Goal: Task Accomplishment & Management: Use online tool/utility

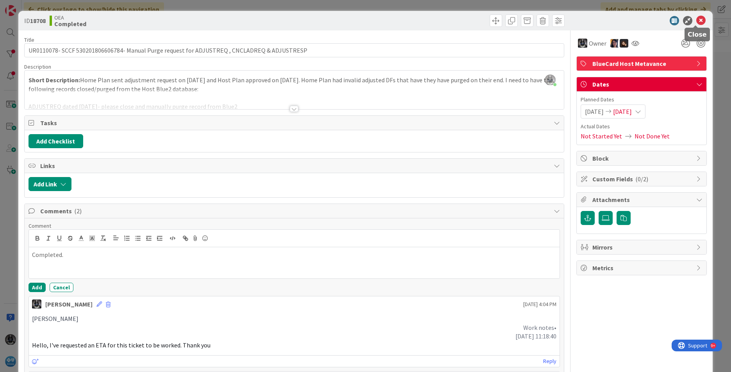
click at [698, 19] on icon at bounding box center [700, 20] width 9 height 9
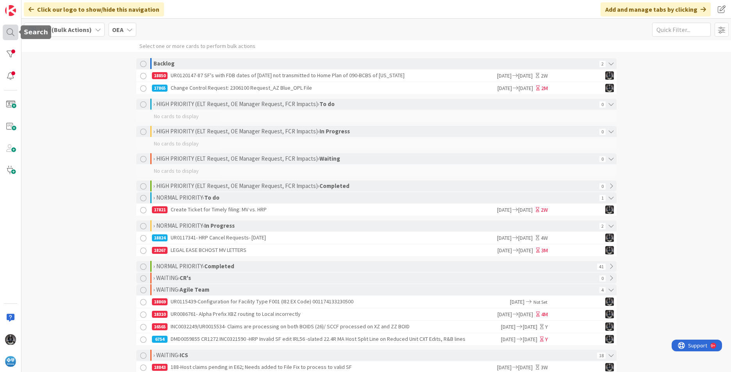
click at [11, 33] on div at bounding box center [11, 33] width 16 height 16
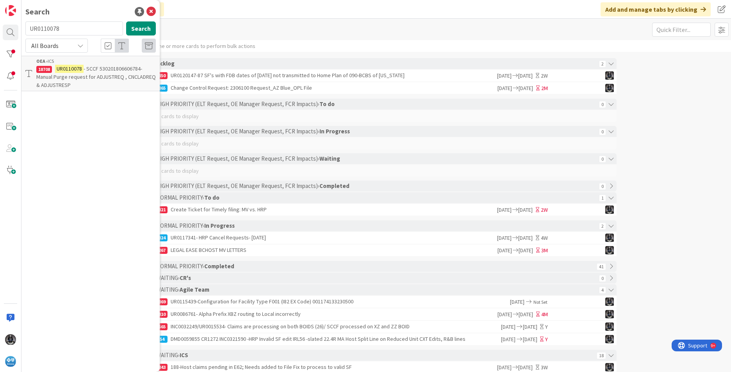
click at [64, 27] on input "UR0110078" at bounding box center [74, 28] width 98 height 14
type input "U"
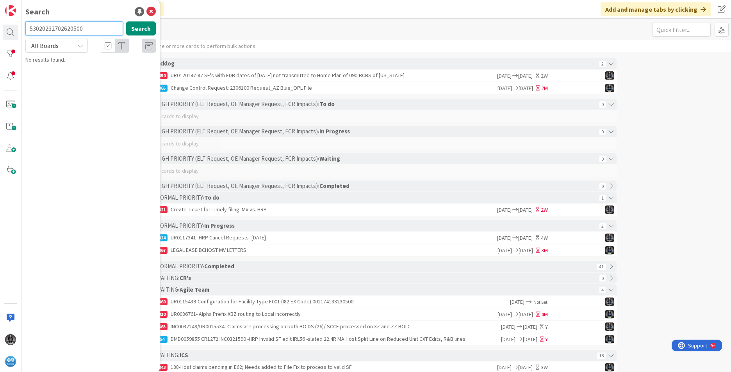
click at [93, 32] on input "53020232702620500" at bounding box center [74, 28] width 98 height 14
drag, startPoint x: 89, startPoint y: 28, endPoint x: 35, endPoint y: 23, distance: 53.7
click at [35, 23] on input "53020232702620500" at bounding box center [74, 28] width 98 height 14
type input "5"
paste input "UR0112287"
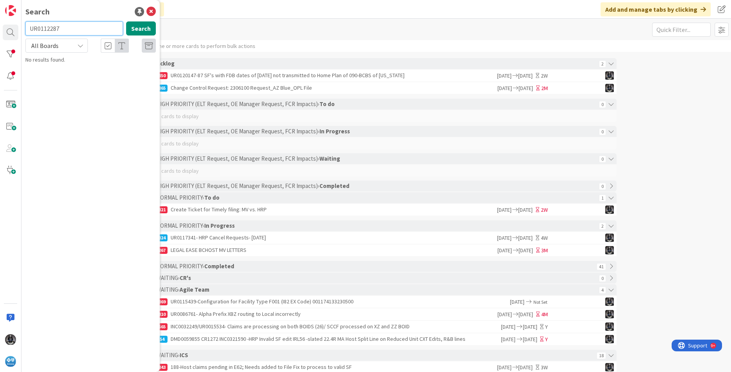
type input "UR0112287"
drag, startPoint x: 157, startPoint y: 32, endPoint x: 150, endPoint y: 30, distance: 6.9
click at [156, 32] on div "UR0112287 Search" at bounding box center [91, 29] width 140 height 17
click at [148, 29] on button "Search" at bounding box center [141, 28] width 30 height 14
click at [105, 74] on span "/UNT0016014 - Manual Purge Request for BlueCard Host- [DATE]" at bounding box center [92, 72] width 112 height 15
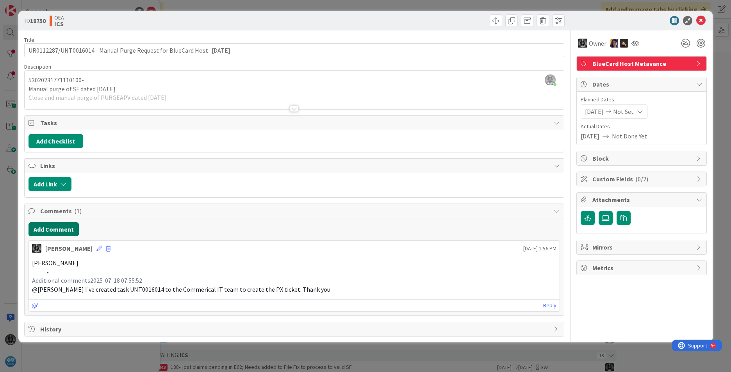
click at [48, 229] on button "Add Comment" at bounding box center [53, 230] width 50 height 14
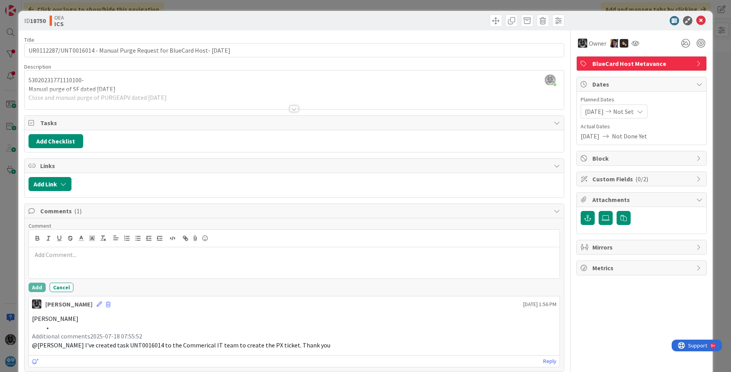
click at [53, 255] on p at bounding box center [294, 255] width 524 height 9
click at [37, 289] on button "Add" at bounding box center [36, 287] width 17 height 9
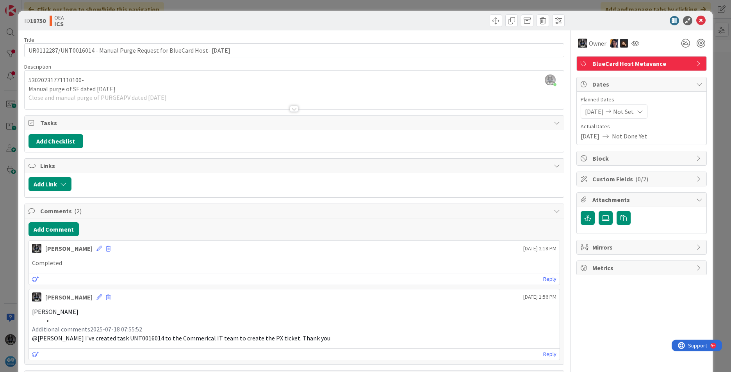
click at [596, 113] on span "[DATE]" at bounding box center [594, 111] width 19 height 9
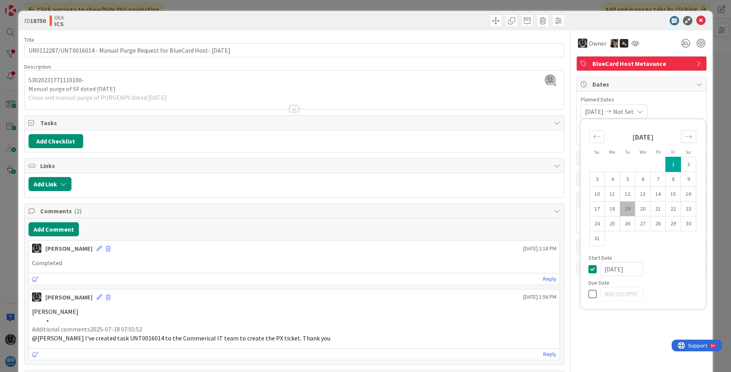
click at [634, 112] on span "Not Set" at bounding box center [623, 111] width 21 height 9
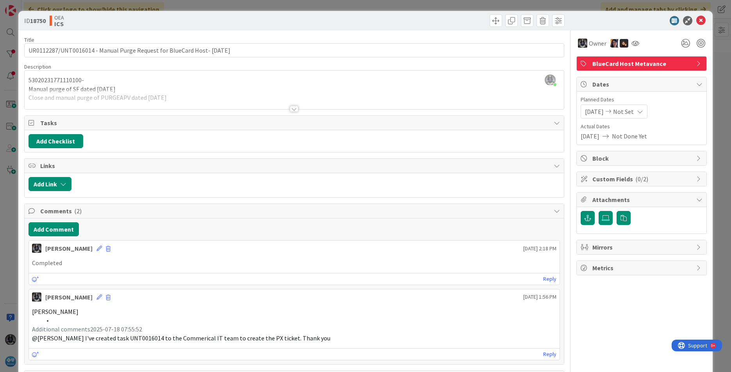
click at [634, 111] on span "Not Set" at bounding box center [623, 111] width 21 height 9
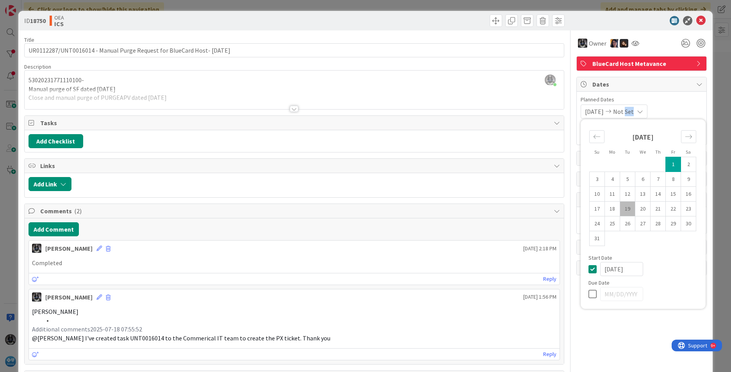
click at [634, 111] on span "Not Set" at bounding box center [623, 111] width 21 height 9
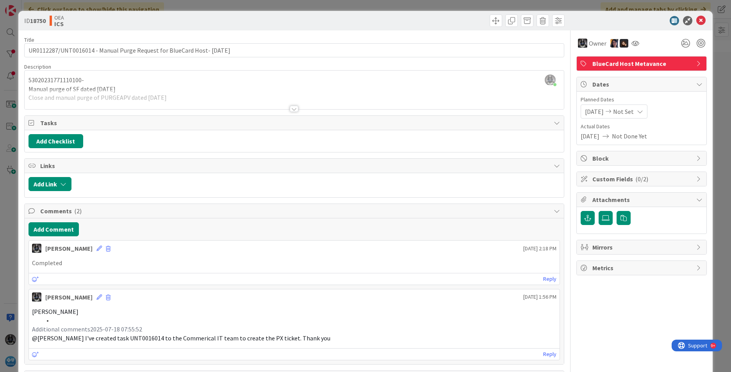
drag, startPoint x: 634, startPoint y: 111, endPoint x: 623, endPoint y: 110, distance: 11.3
click at [623, 110] on span "Not Set" at bounding box center [623, 111] width 21 height 9
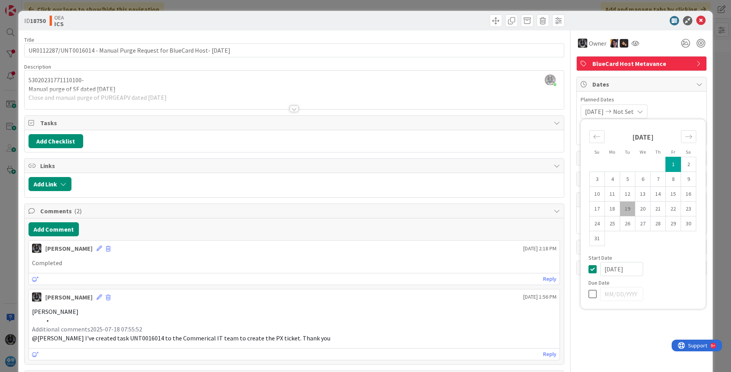
click at [623, 207] on td "19" at bounding box center [627, 209] width 15 height 15
type input "[DATE]"
click at [633, 108] on span "Not Set" at bounding box center [623, 111] width 21 height 9
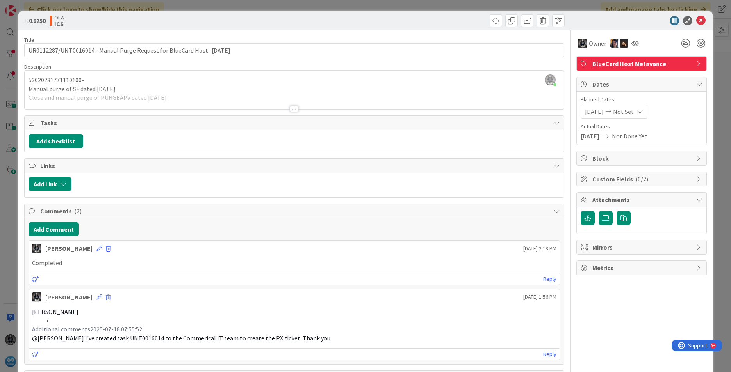
click at [634, 113] on span "Not Set" at bounding box center [623, 111] width 21 height 9
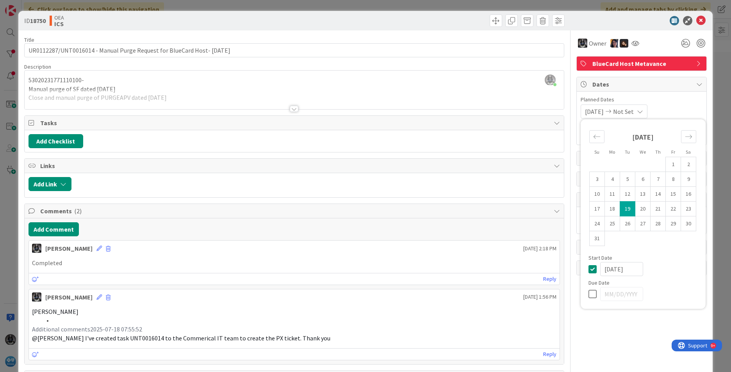
click at [622, 206] on td "19" at bounding box center [627, 209] width 15 height 15
type input "[DATE]"
click at [490, 20] on span at bounding box center [496, 20] width 12 height 12
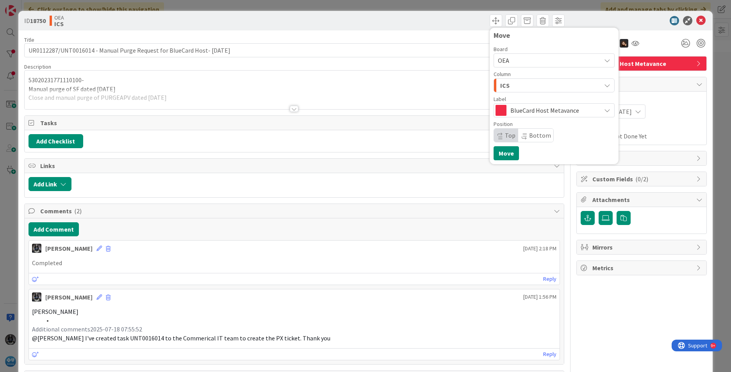
click at [526, 87] on div "ICS" at bounding box center [549, 85] width 103 height 12
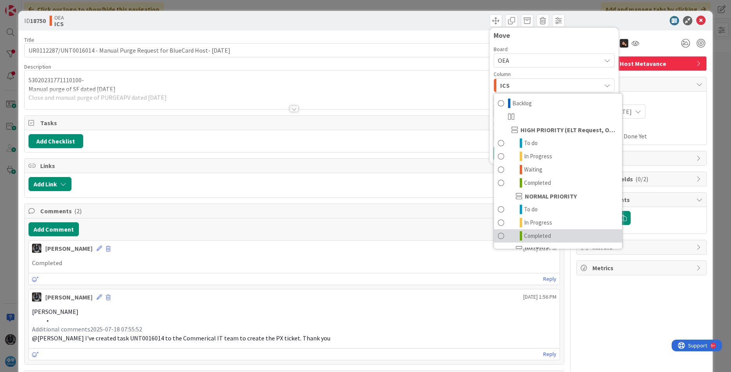
click at [531, 233] on span "Completed" at bounding box center [537, 235] width 27 height 9
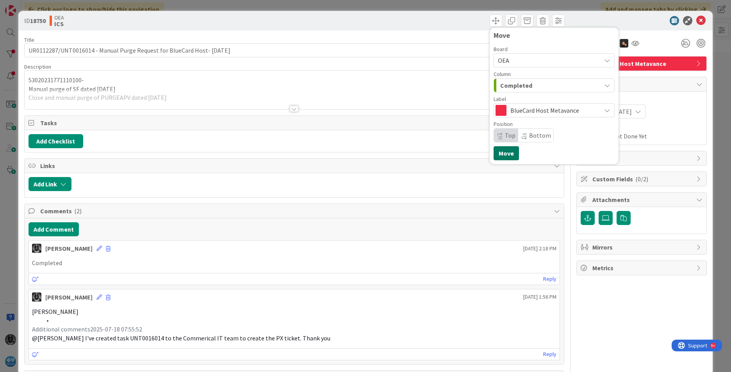
click at [500, 152] on button "Move" at bounding box center [505, 153] width 25 height 14
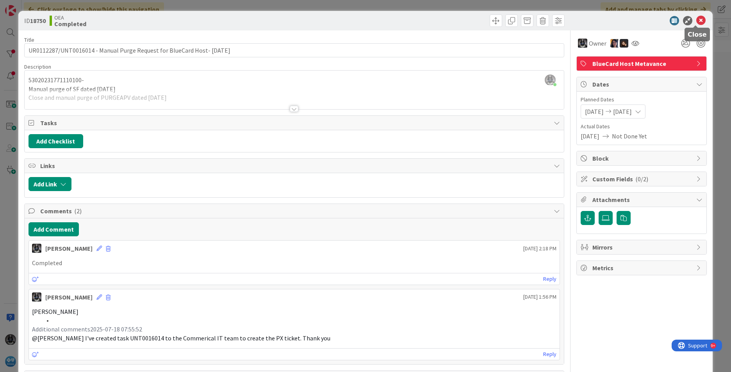
click at [696, 21] on icon at bounding box center [700, 20] width 9 height 9
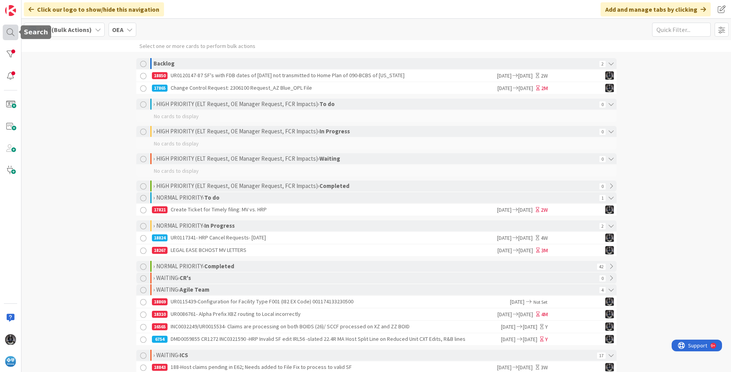
click at [7, 30] on div at bounding box center [11, 33] width 16 height 16
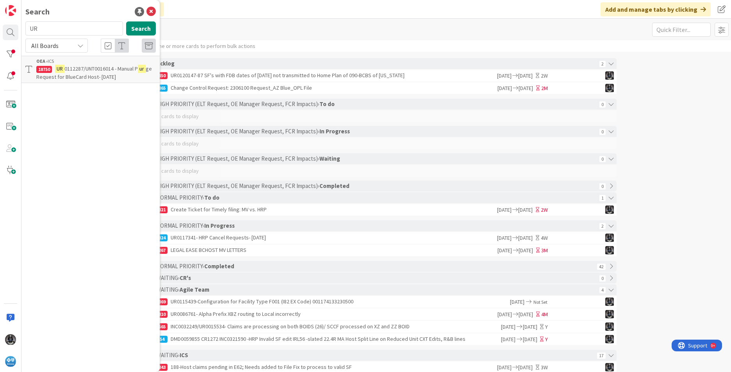
type input "U"
type input "UR0112893"
click at [82, 66] on mark "UR0112893" at bounding box center [69, 69] width 28 height 8
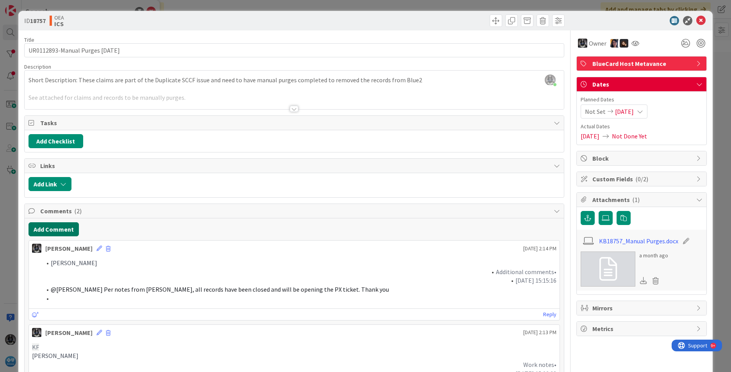
click at [51, 226] on button "Add Comment" at bounding box center [53, 230] width 50 height 14
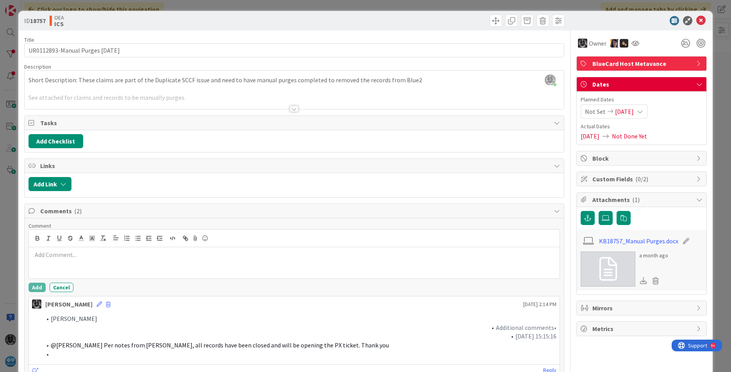
click at [41, 253] on p at bounding box center [294, 255] width 524 height 9
click at [36, 290] on button "Add" at bounding box center [36, 287] width 17 height 9
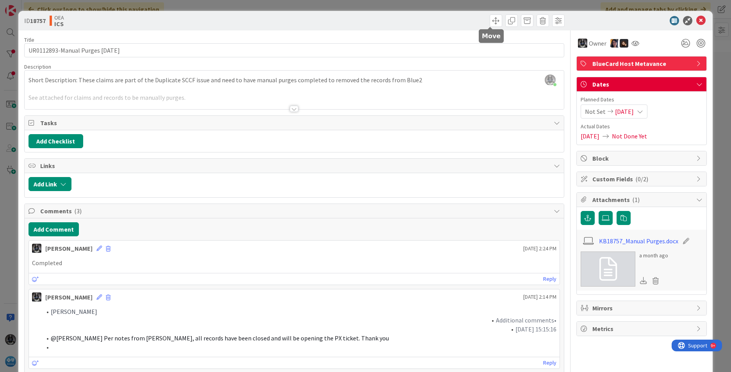
drag, startPoint x: 493, startPoint y: 20, endPoint x: 484, endPoint y: 37, distance: 19.2
click at [484, 37] on h5 "Move" at bounding box center [491, 35] width 19 height 7
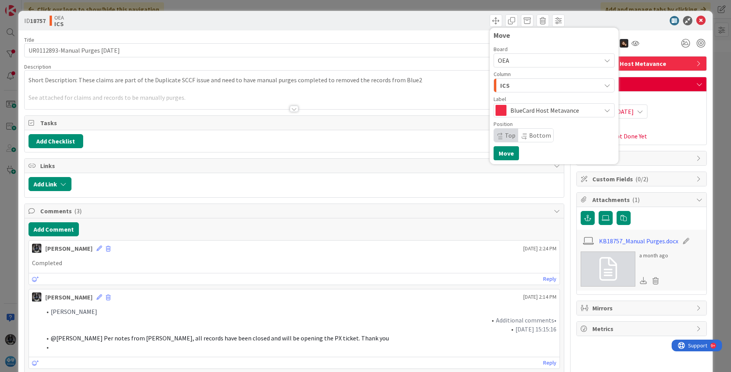
click at [510, 85] on div "ICS" at bounding box center [549, 85] width 103 height 12
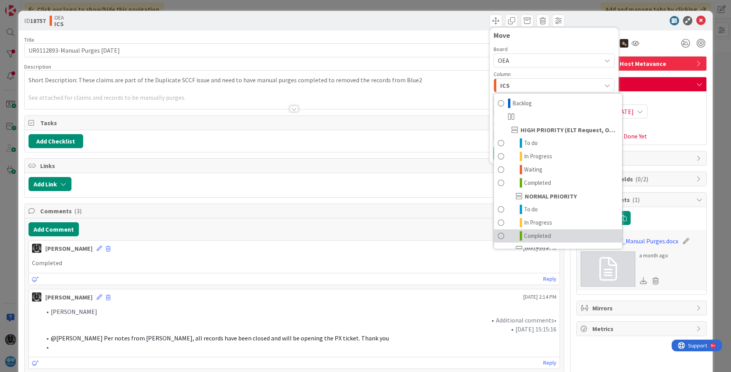
drag, startPoint x: 533, startPoint y: 235, endPoint x: 540, endPoint y: 228, distance: 9.1
click at [533, 235] on span "Completed" at bounding box center [537, 235] width 27 height 9
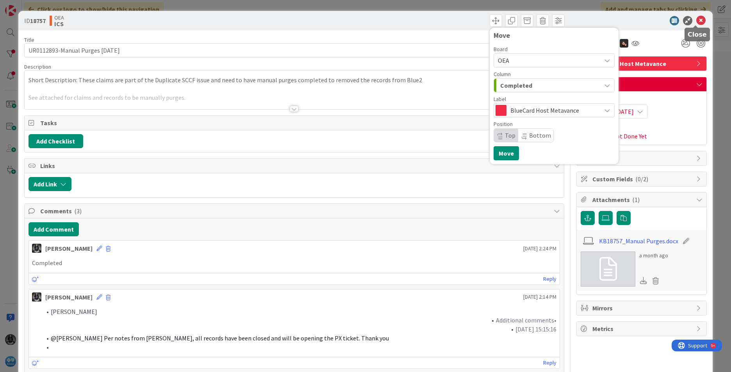
click at [696, 17] on icon at bounding box center [700, 20] width 9 height 9
